Goal: Task Accomplishment & Management: Complete application form

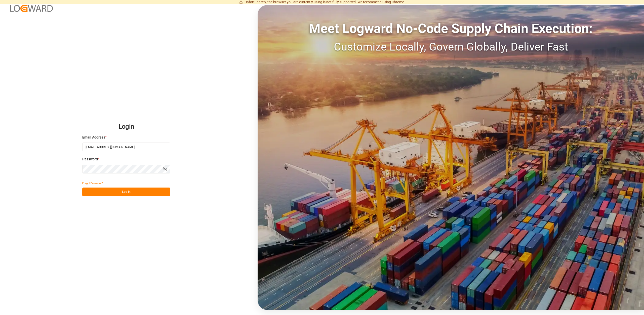
click at [126, 197] on div "Login Email Address * [EMAIL_ADDRESS][DOMAIN_NAME] Password * Show password For…" at bounding box center [322, 157] width 644 height 315
click at [130, 192] on button "Log In" at bounding box center [126, 192] width 88 height 9
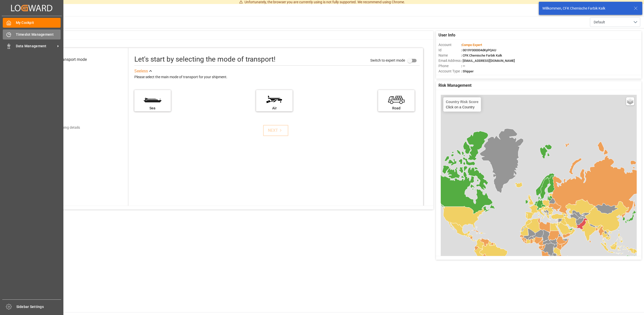
click at [32, 33] on span "Timeslot Management" at bounding box center [38, 34] width 45 height 5
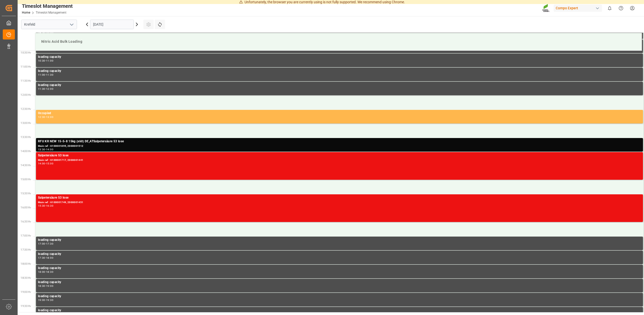
scroll to position [281, 0]
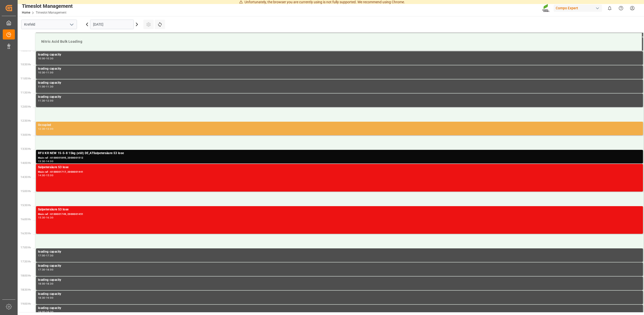
click at [56, 128] on div "12:30 - 13:00" at bounding box center [339, 129] width 603 height 3
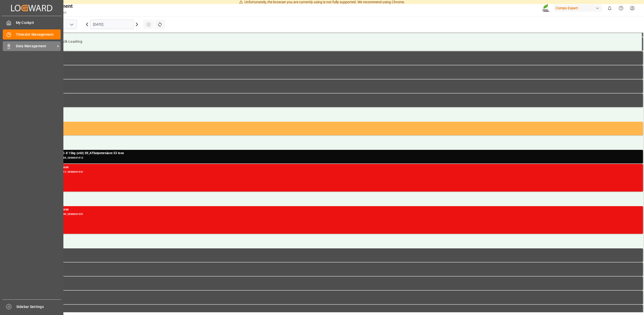
click at [35, 46] on span "Data Management" at bounding box center [36, 46] width 40 height 5
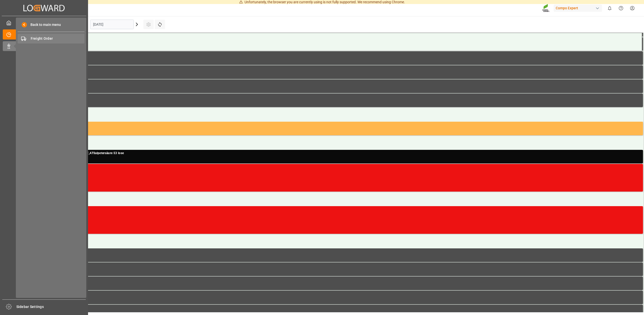
click at [40, 38] on span "Freight Order" at bounding box center [58, 38] width 54 height 5
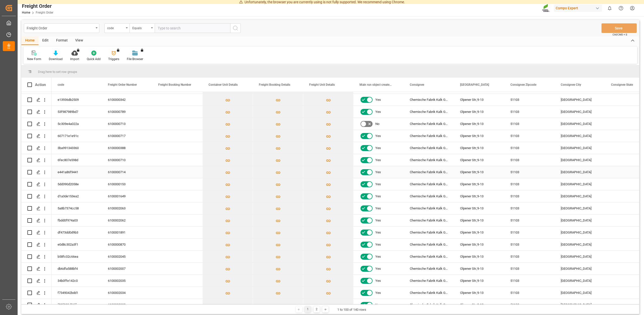
scroll to position [45, 0]
click at [39, 283] on icon "Press SPACE to select this row." at bounding box center [38, 282] width 4 height 4
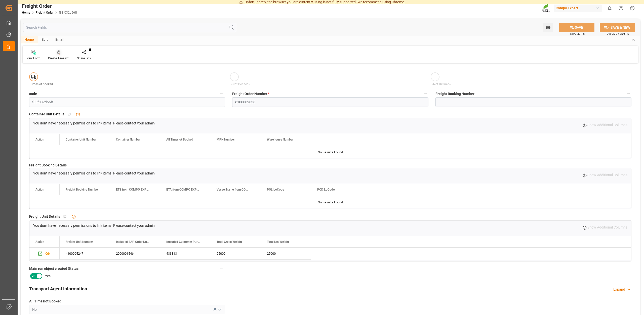
click at [56, 56] on div "Create Timeslot" at bounding box center [58, 55] width 29 height 11
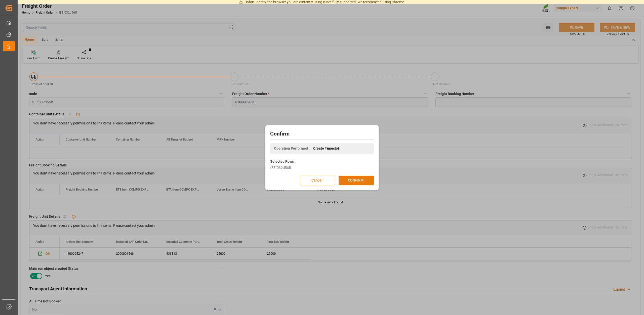
click at [347, 178] on button "CONFIRM" at bounding box center [356, 181] width 35 height 10
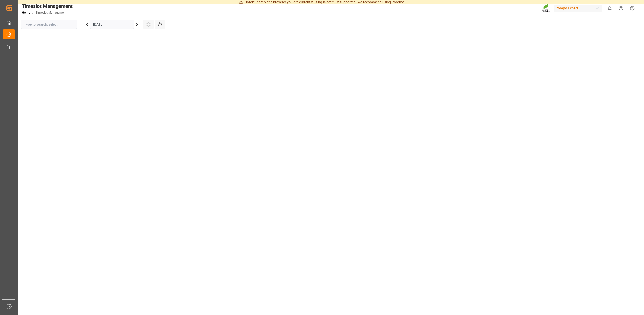
type input "Krefeld"
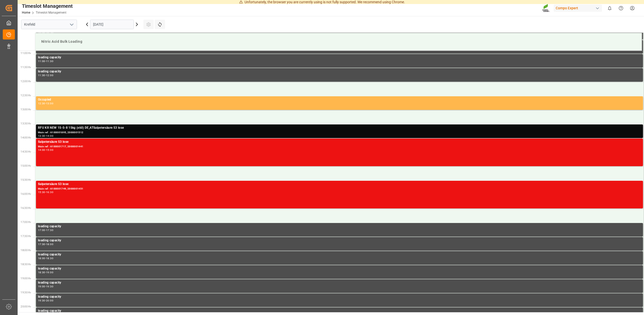
scroll to position [307, 0]
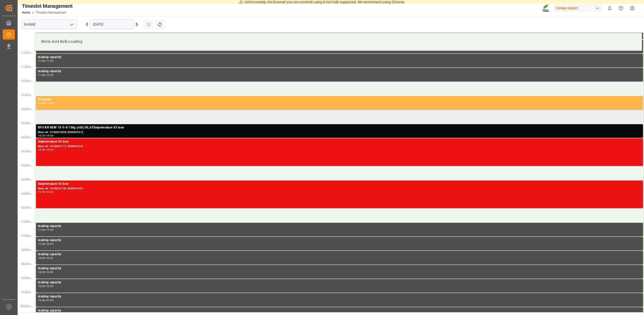
click at [56, 115] on td at bounding box center [339, 117] width 609 height 14
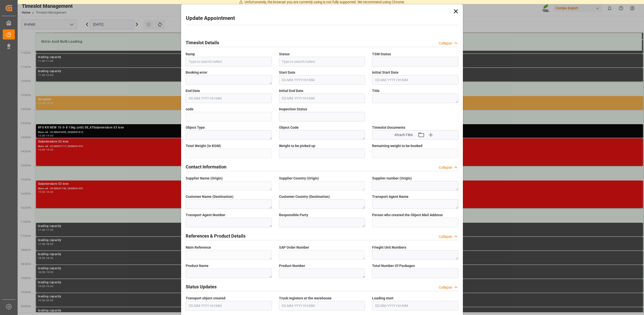
type input "Nitric Acid Bulk Loading"
type input "Transport object created"
type input "Booked"
type input "a4ac96b593a7"
type input "Open"
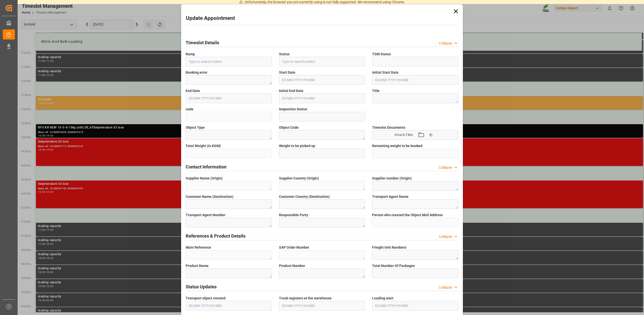
type textarea "Main-Run"
type textarea "SP_EWM"
type textarea "Chemische Fabrik Kalk GmbH"
type textarea "DE"
type textarea "Chemische Fabrik Kalk GmbH, (CFK)"
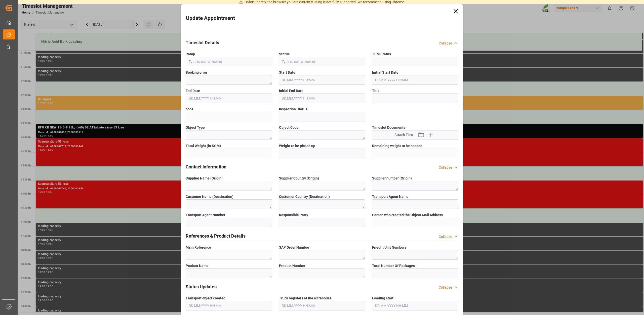
type textarea "5355955"
type textarea "Compo Expert"
type input "Thorsten.Meier@compo-expert.com"
type textarea "6100002038"
type textarea "2000001546"
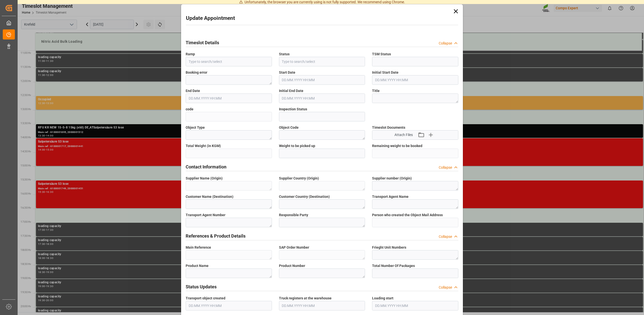
type textarea "4100005247"
type textarea "Salpetersäure 60 lose"
type textarea "1510102000"
type textarea "Z100"
type textarea "3500"
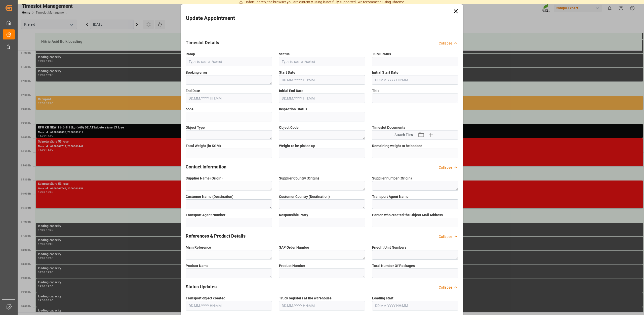
type input "6100002038"
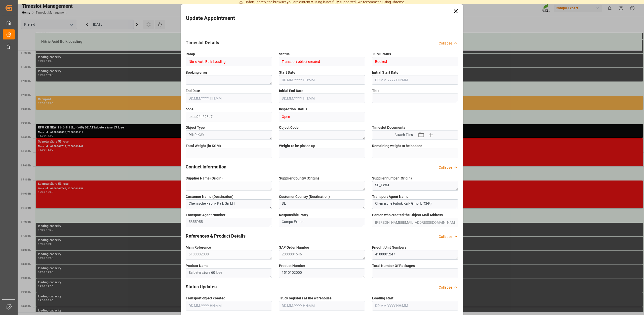
type input "25000"
type input "0"
type input "15.09.2025 13:00"
type input "15.09.2025 13:30"
type input "12.09.2025 13:22"
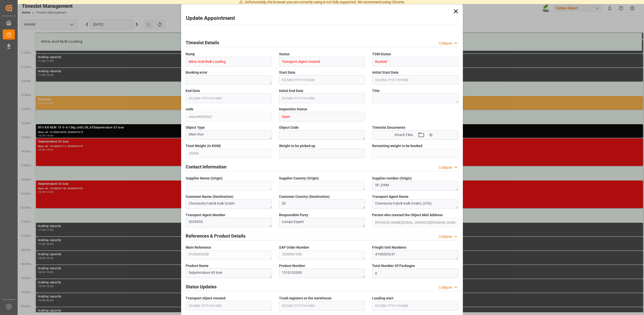
type input "15.09.2025 10:19"
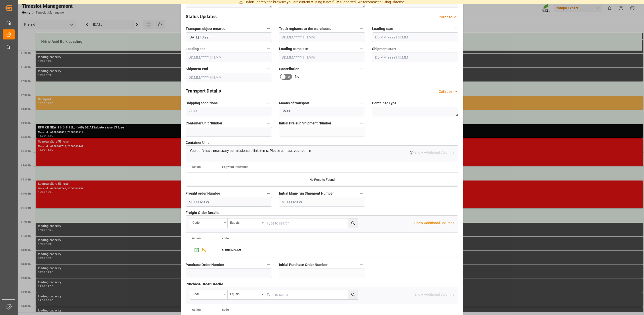
scroll to position [382, 0]
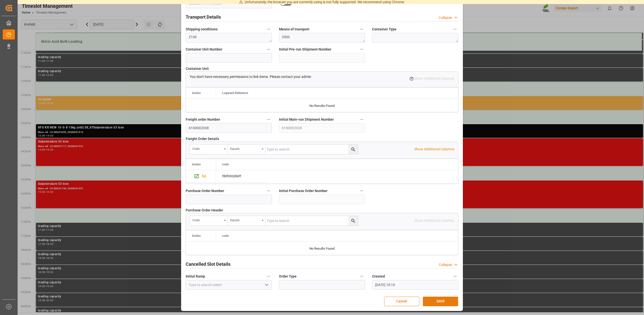
click at [437, 299] on button "SAVE" at bounding box center [440, 302] width 35 height 10
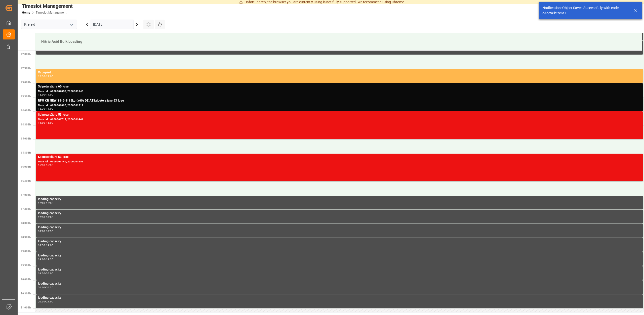
scroll to position [335, 0]
